Goal: Task Accomplishment & Management: Manage account settings

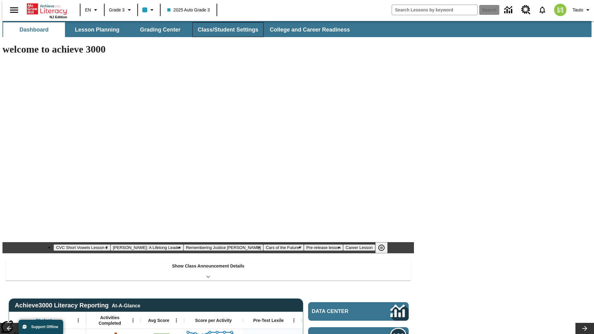
click at [225, 30] on button "Class/Student Settings" at bounding box center [228, 29] width 71 height 15
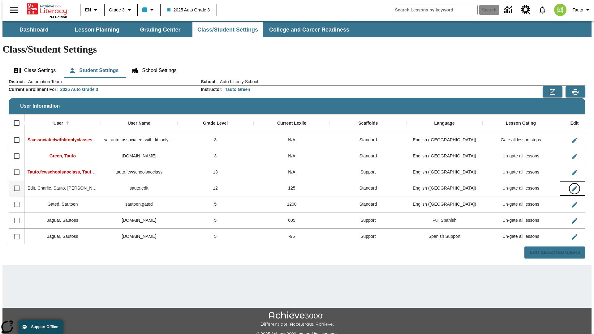
click at [572, 186] on icon "Edit User" at bounding box center [575, 189] width 6 height 6
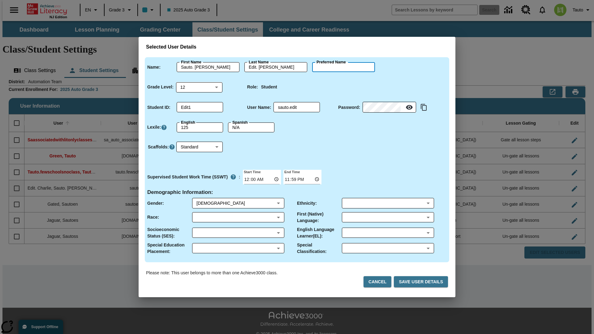
type input "Kailee"
click at [380, 282] on button "Cancel" at bounding box center [378, 281] width 28 height 11
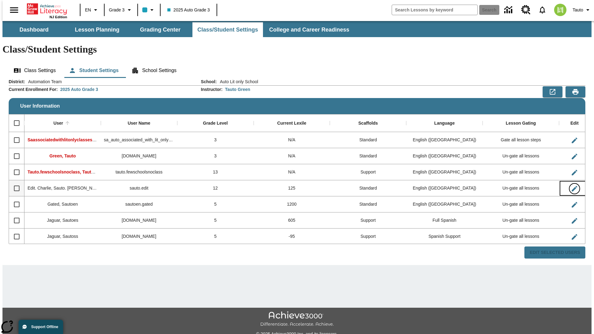
click at [572, 186] on icon "Edit User" at bounding box center [575, 189] width 6 height 6
